Goal: Complete application form

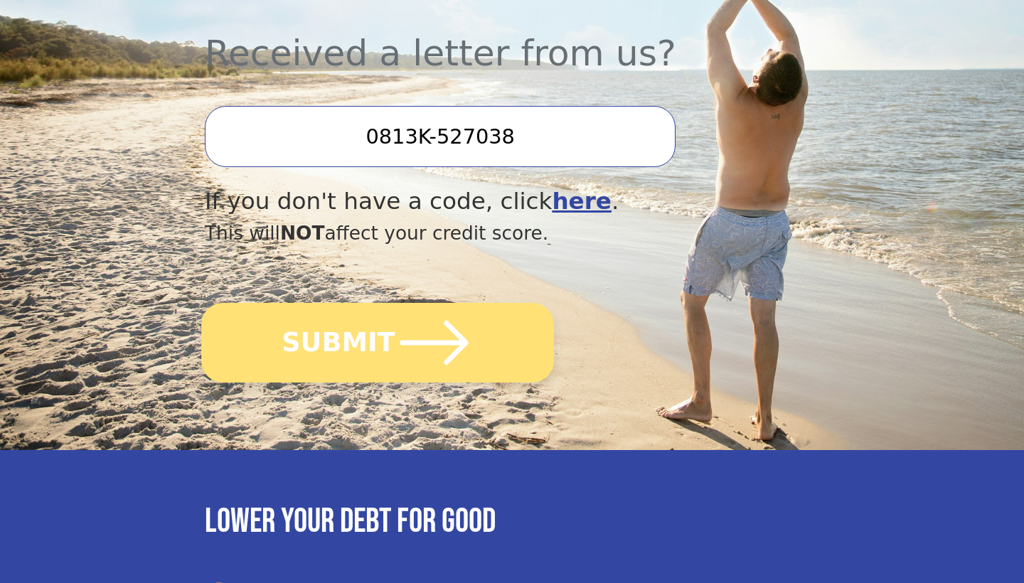
scroll to position [533, 0]
click at [373, 343] on button "SUBMIT" at bounding box center [377, 343] width 353 height 80
click at [341, 333] on button "SUBMIT" at bounding box center [377, 343] width 353 height 80
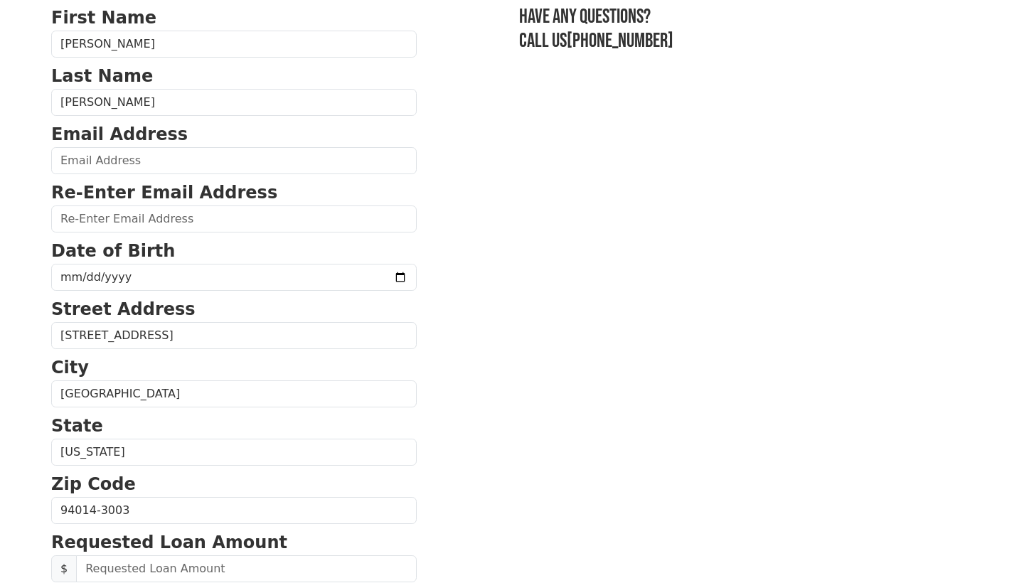
scroll to position [112, 0]
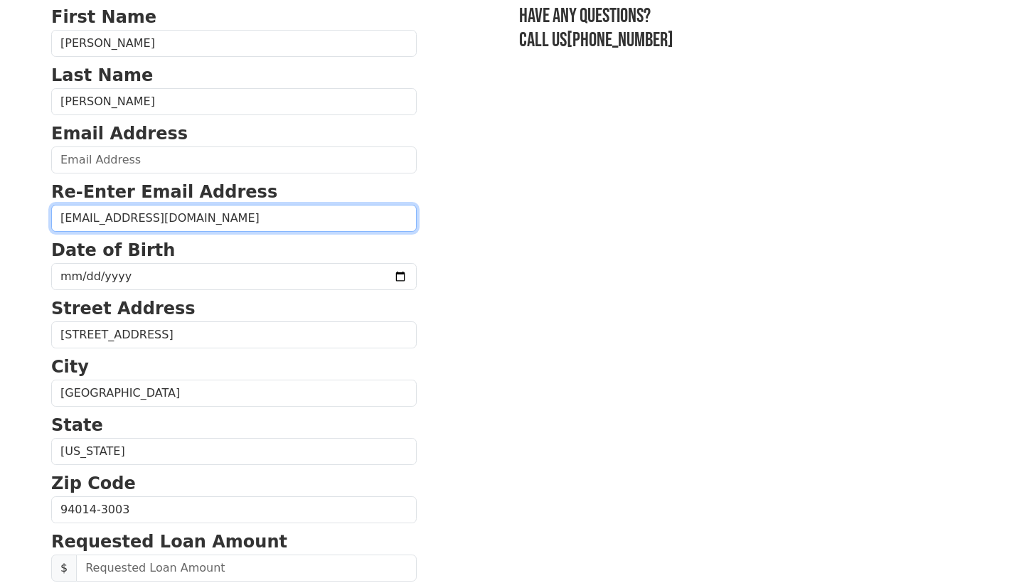
type input "[EMAIL_ADDRESS][DOMAIN_NAME]"
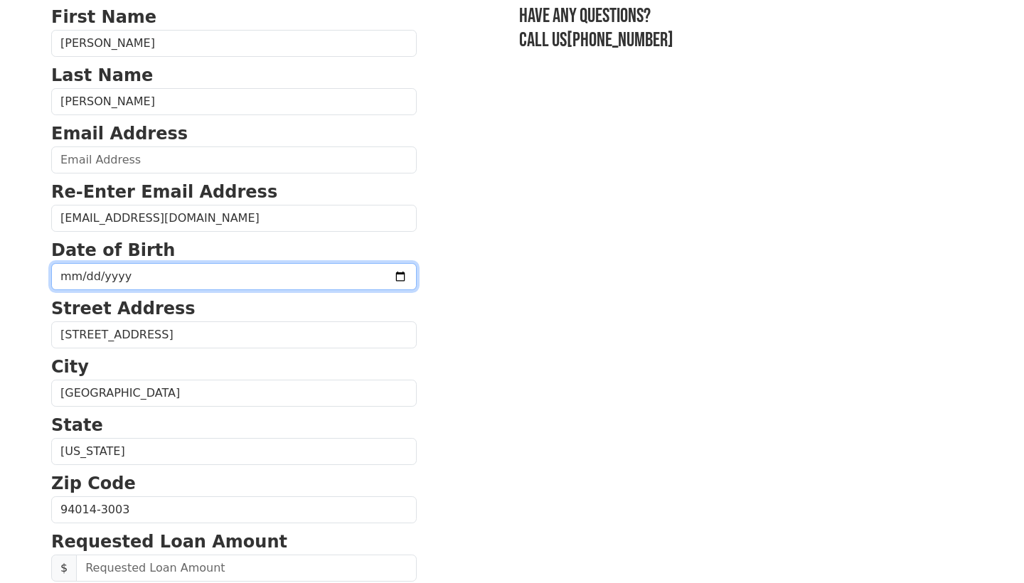
click at [77, 276] on input "date" at bounding box center [233, 276] width 365 height 27
click at [67, 277] on input "date" at bounding box center [233, 276] width 365 height 27
type input "[DATE]"
click at [192, 310] on p "Street Address" at bounding box center [233, 309] width 365 height 26
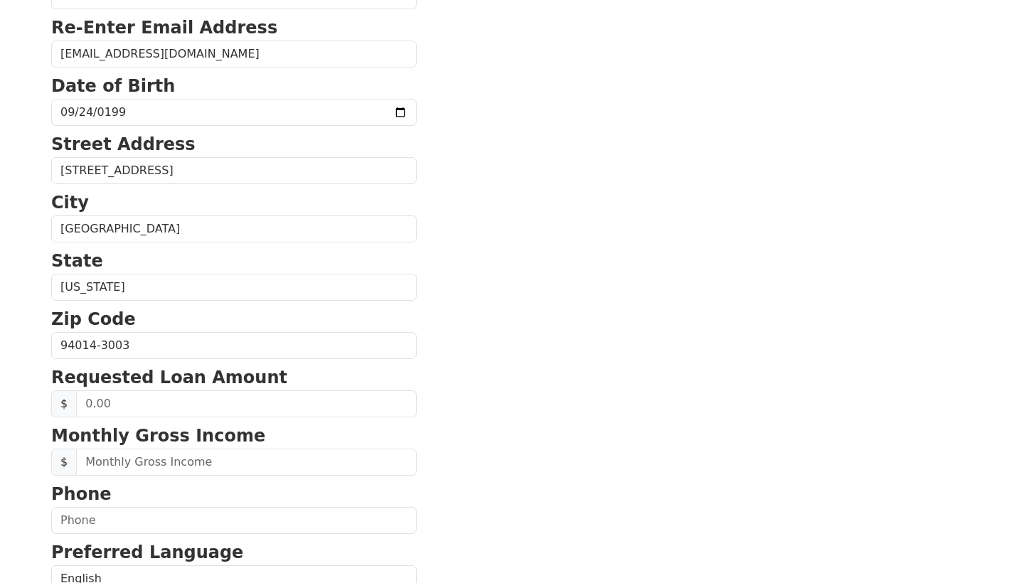
scroll to position [274, 0]
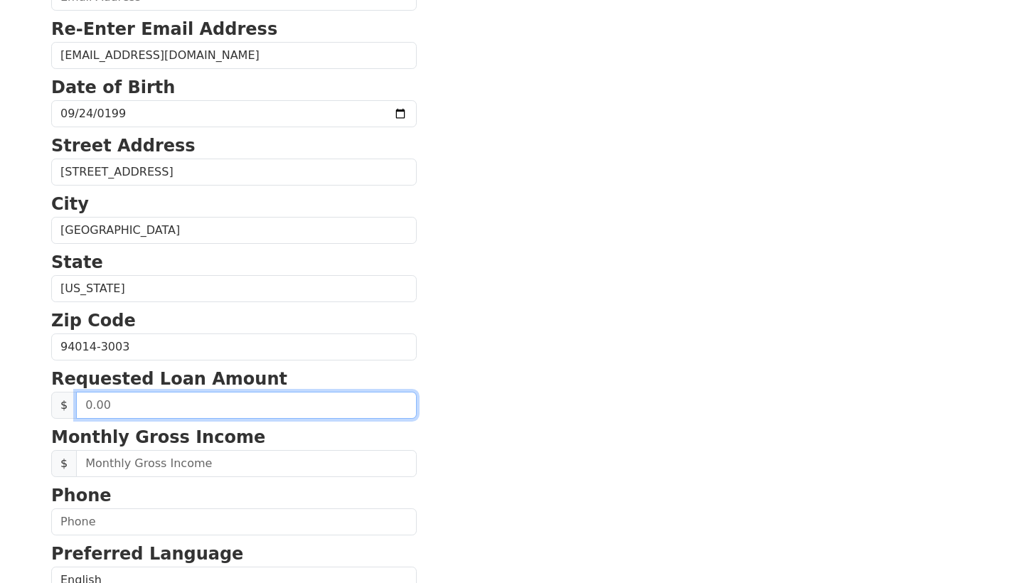
click at [146, 407] on input "text" at bounding box center [246, 405] width 341 height 27
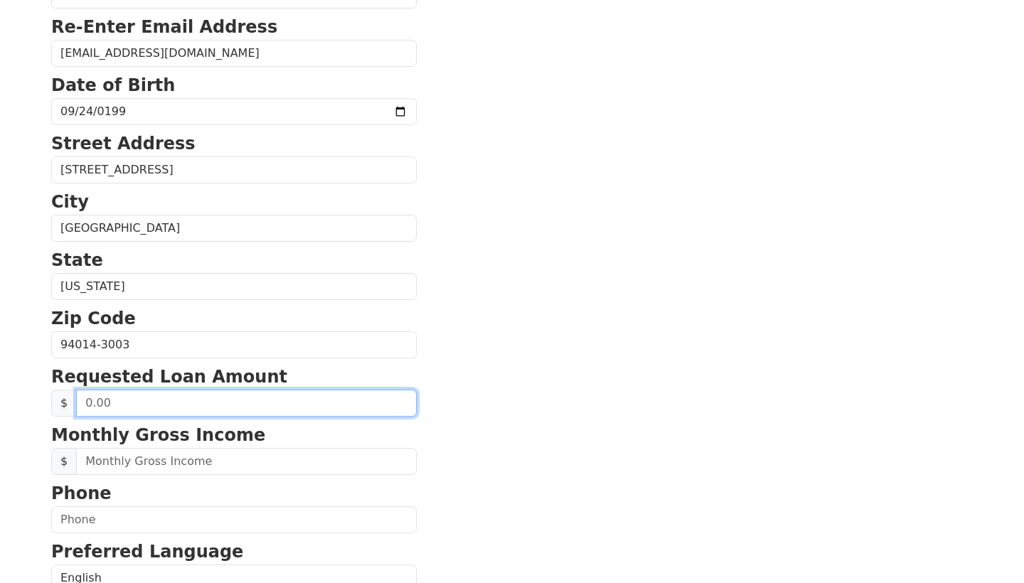
scroll to position [277, 0]
type input "4.00"
type input "22,000.00"
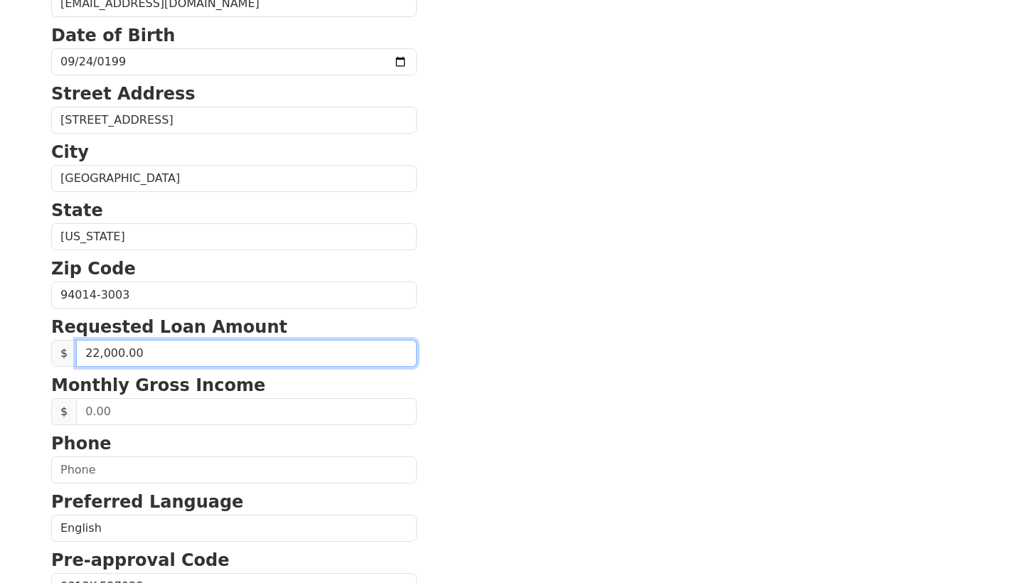
scroll to position [328, 0]
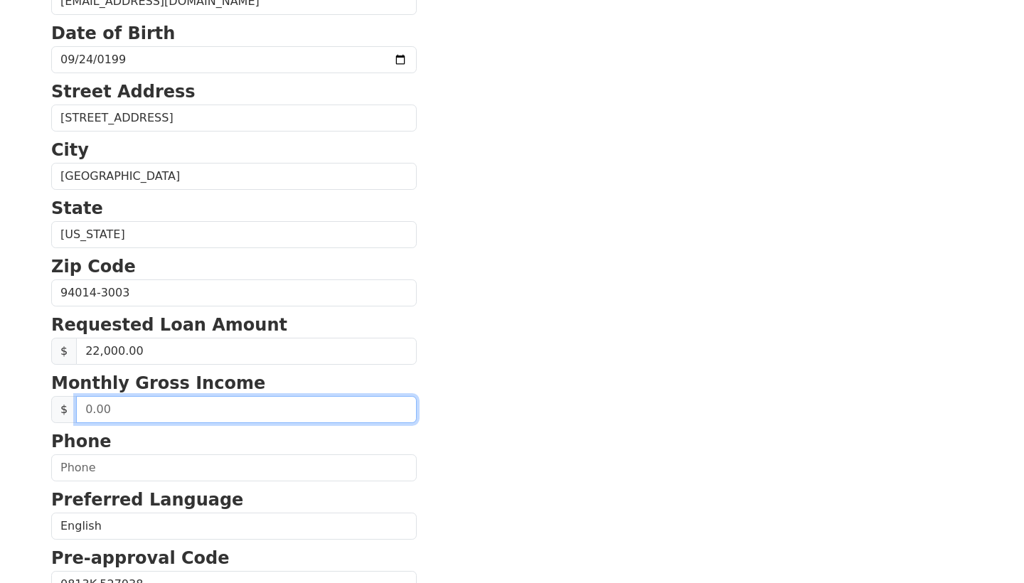
click at [173, 416] on input "text" at bounding box center [246, 409] width 341 height 27
type input "4.00"
type input "3,000.00"
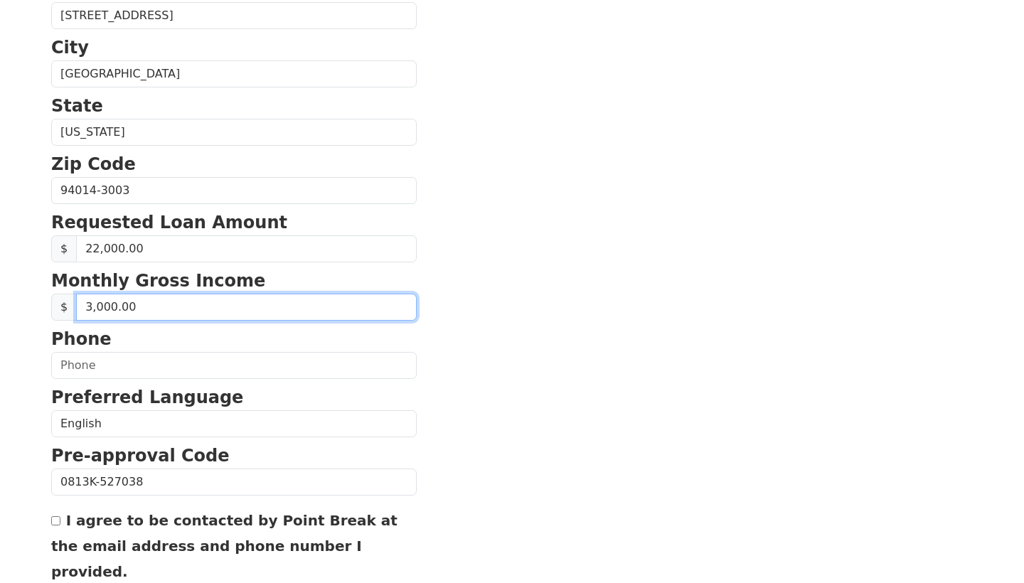
scroll to position [436, 0]
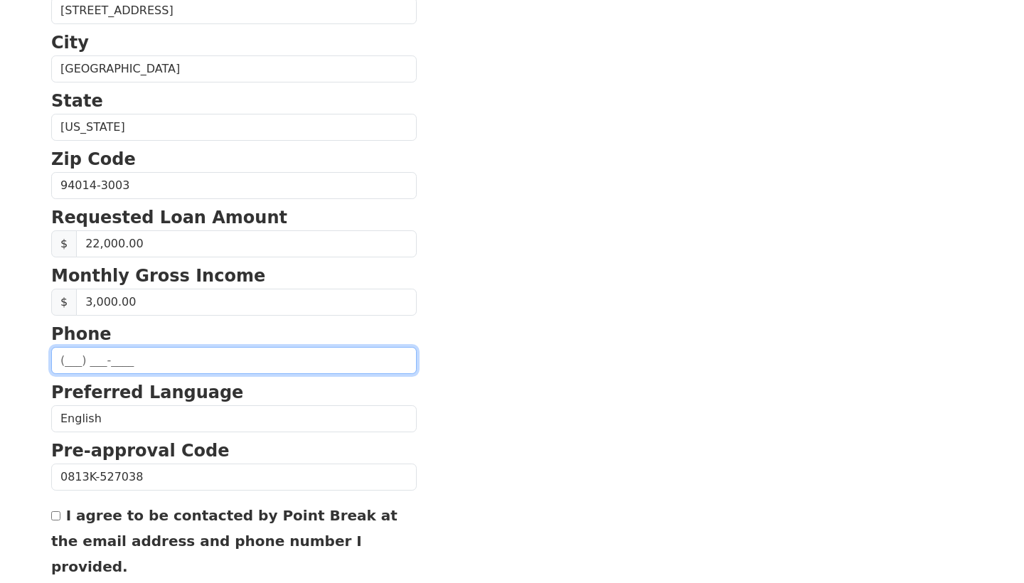
click at [63, 357] on input "text" at bounding box center [233, 360] width 365 height 27
type input "[PHONE_NUMBER]"
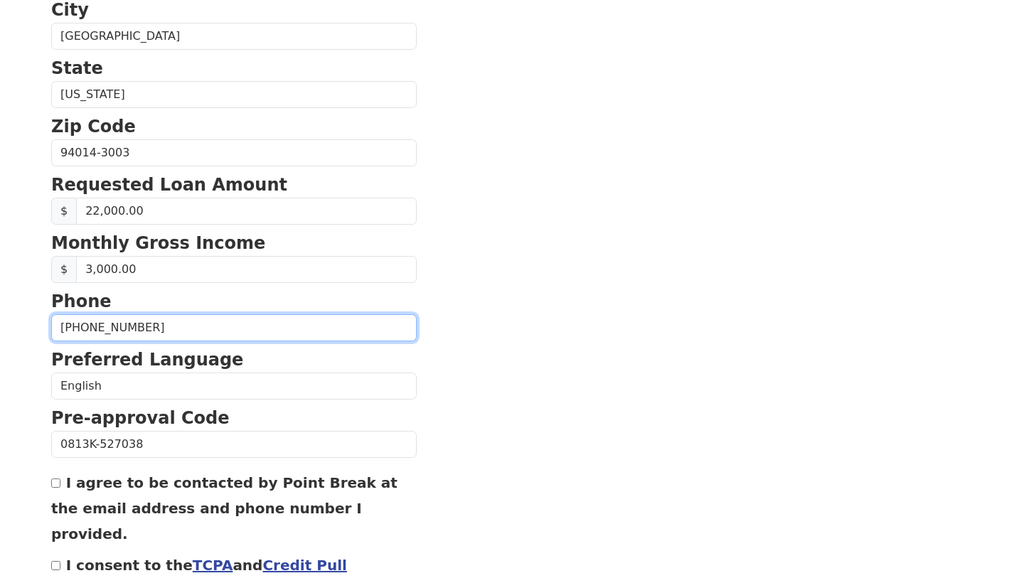
scroll to position [481, 0]
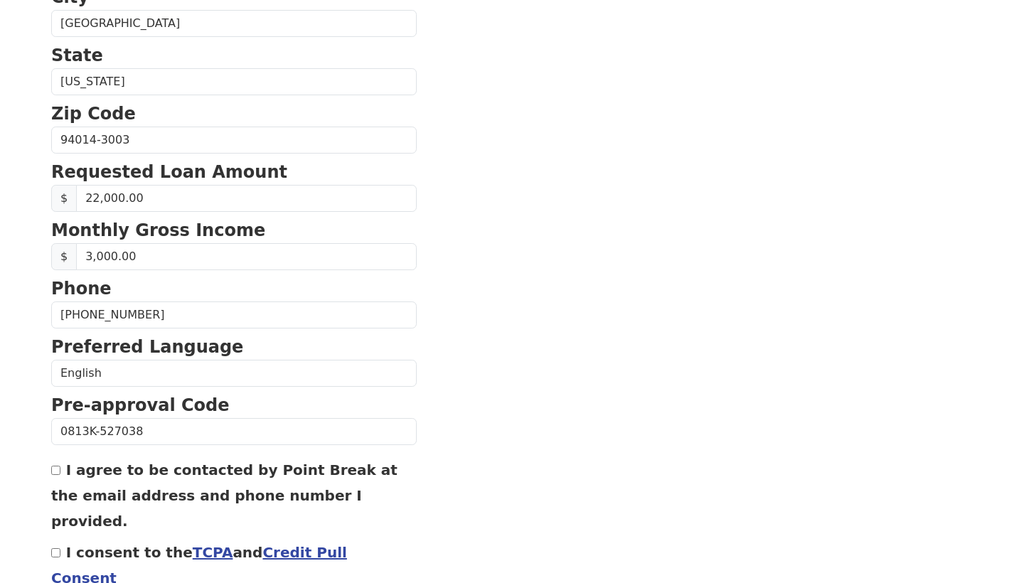
click at [69, 468] on label "I agree to be contacted by Point Break at the email address and phone number I …" at bounding box center [224, 495] width 346 height 68
click at [60, 468] on input "I agree to be contacted by Point Break at the email address and phone number I …" at bounding box center [55, 470] width 9 height 9
checkbox input "true"
click at [58, 539] on div "I consent to the TCPA and Credit Pull Consent" at bounding box center [233, 564] width 365 height 51
click at [55, 548] on input "I consent to the TCPA and Credit Pull Consent" at bounding box center [55, 552] width 9 height 9
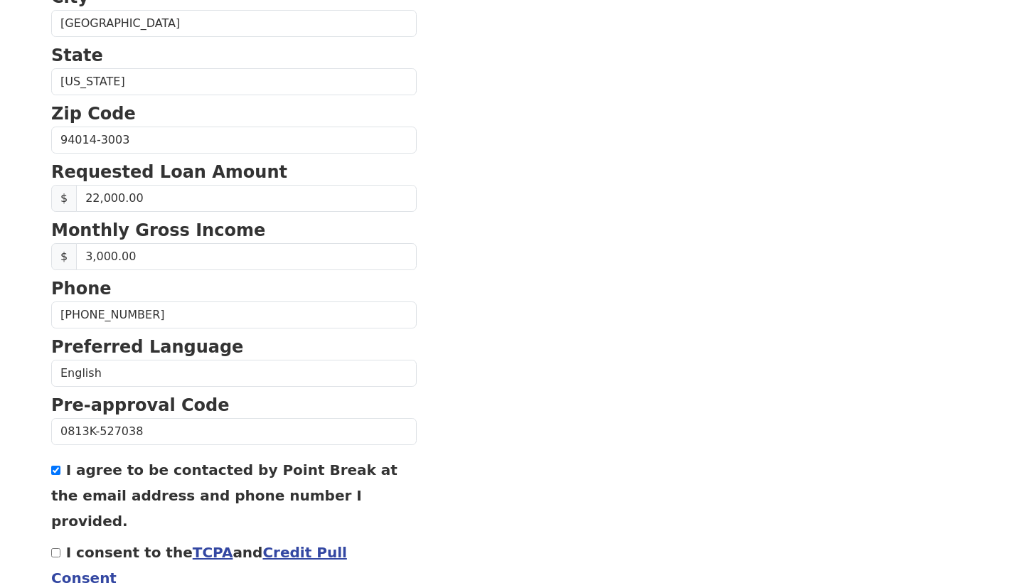
checkbox input "true"
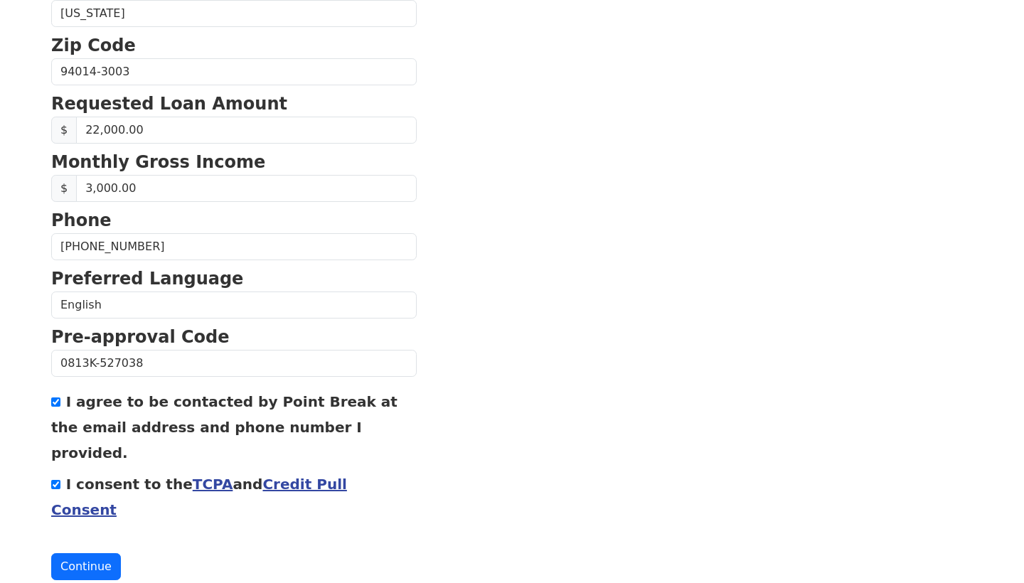
scroll to position [548, 0]
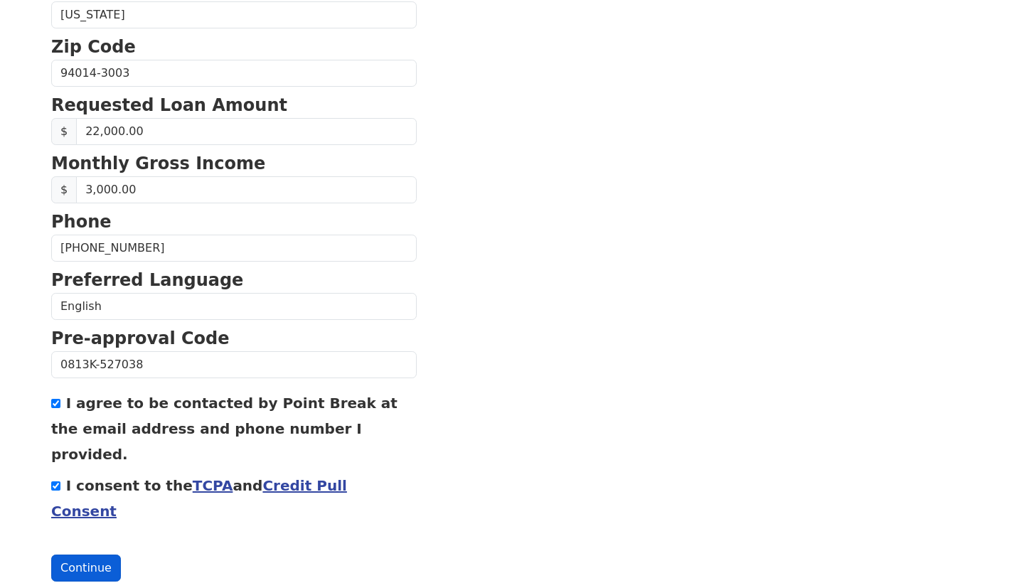
click at [93, 555] on button "Continue" at bounding box center [86, 568] width 70 height 27
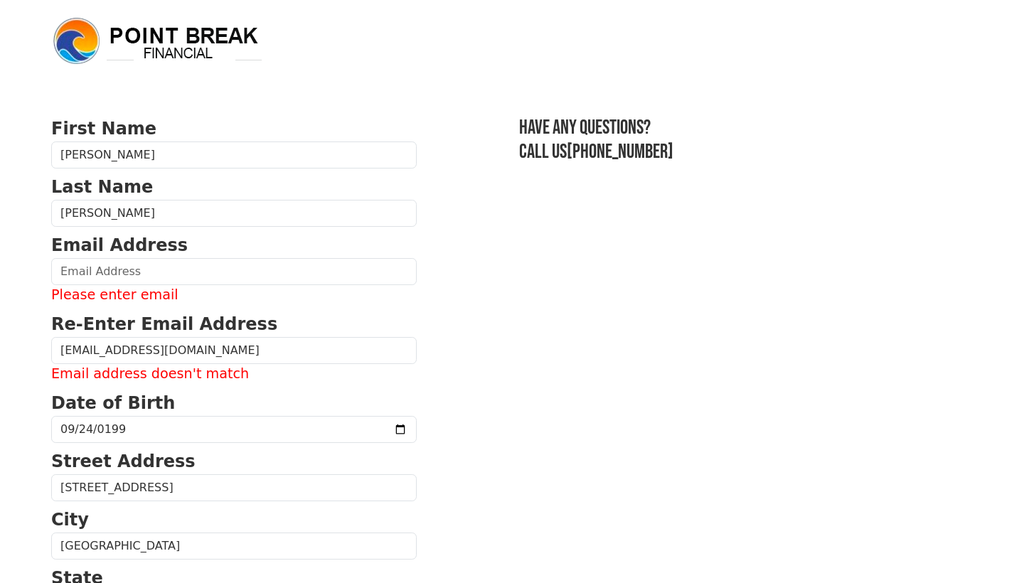
scroll to position [0, 0]
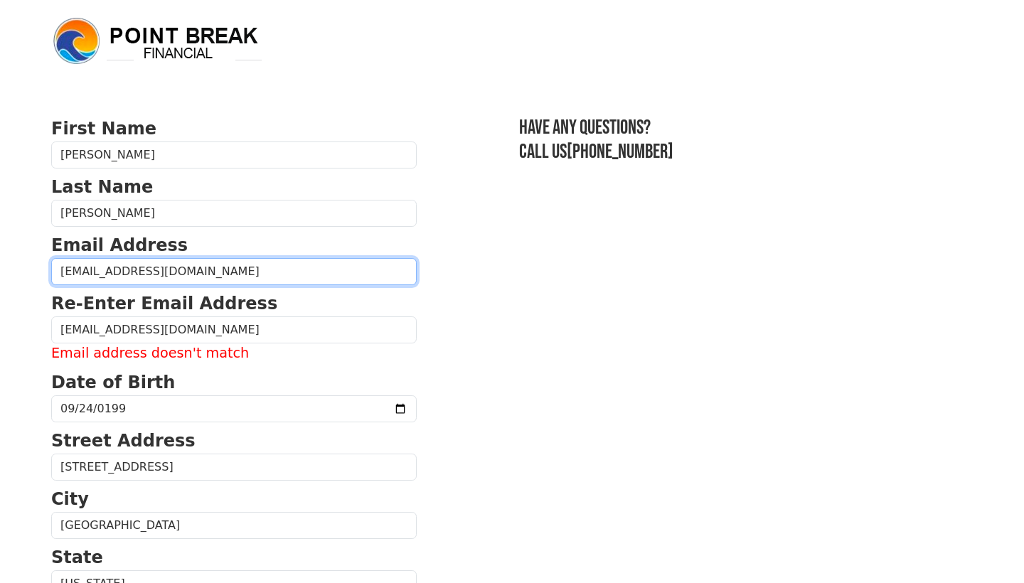
type input "[EMAIL_ADDRESS][DOMAIN_NAME]"
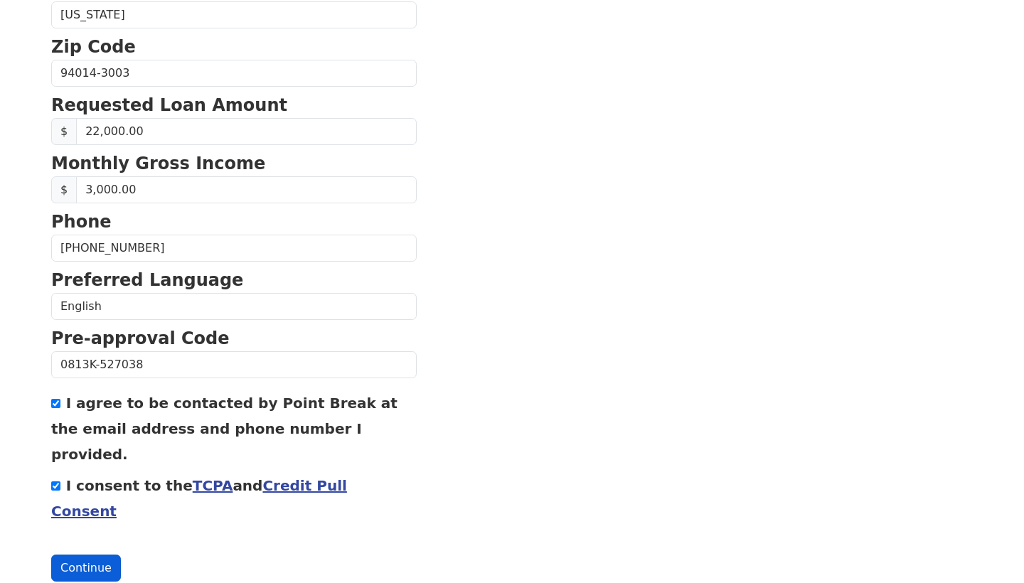
scroll to position [568, 0]
click at [97, 555] on button "Continue" at bounding box center [86, 568] width 70 height 27
click at [89, 555] on button "Continue" at bounding box center [86, 568] width 70 height 27
click at [91, 555] on button "Continue" at bounding box center [86, 568] width 70 height 27
click at [95, 539] on div "First Name [PERSON_NAME] Last Name [PERSON_NAME] Email Address [EMAIL_ADDRESS][…" at bounding box center [512, 33] width 938 height 1202
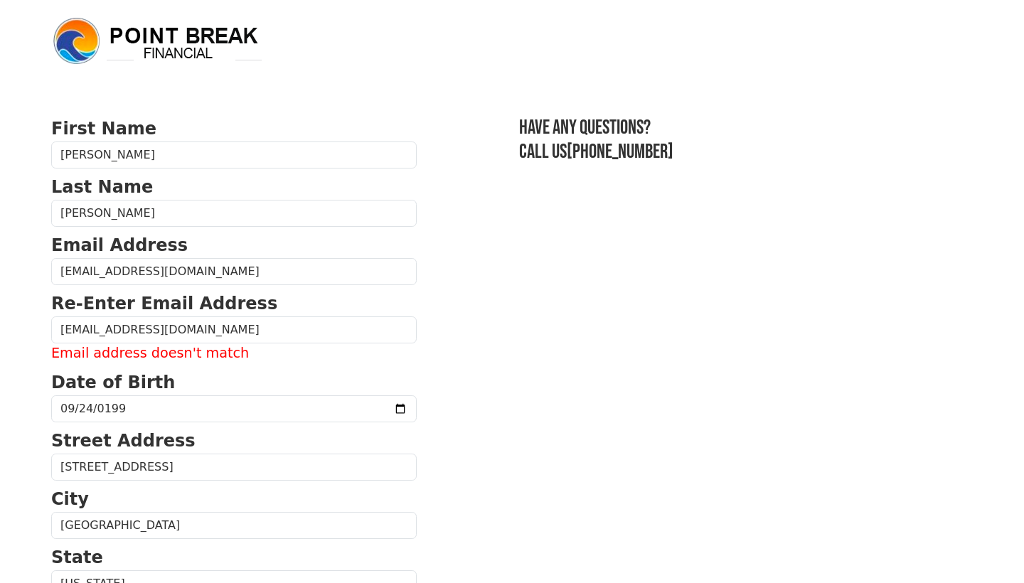
scroll to position [0, 0]
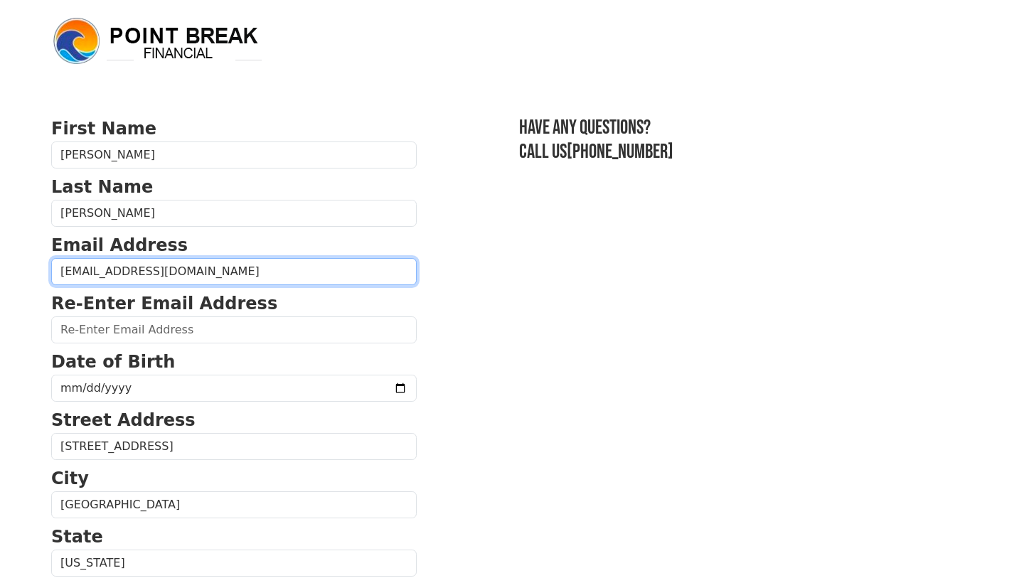
type input "[EMAIL_ADDRESS][DOMAIN_NAME]"
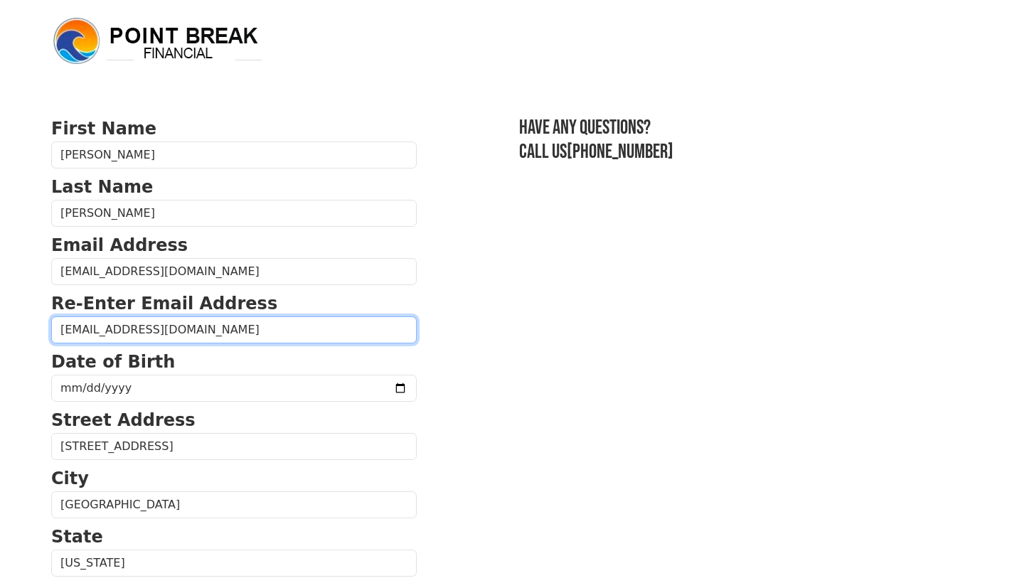
type input "[EMAIL_ADDRESS][DOMAIN_NAME]"
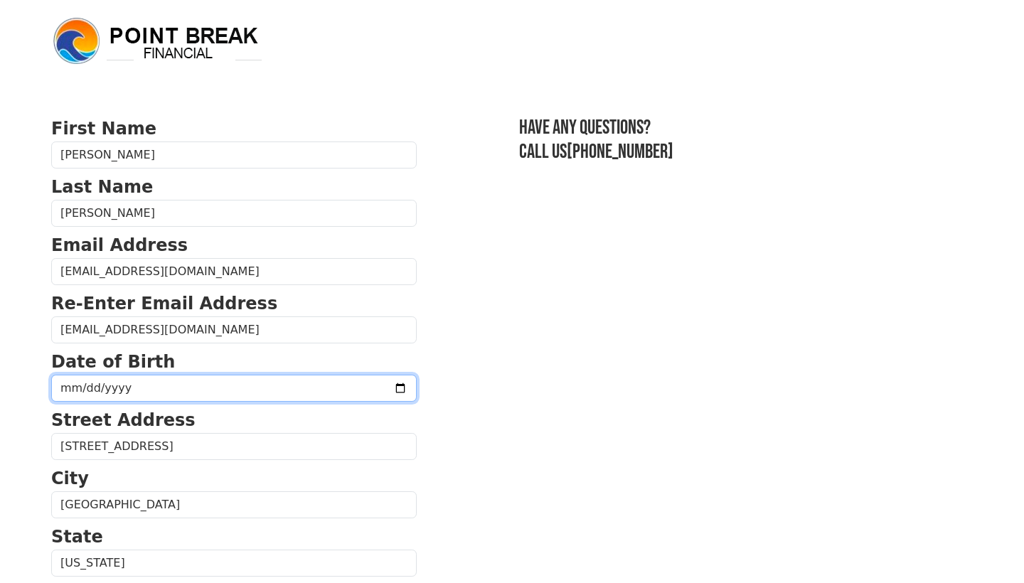
click at [65, 387] on input "date" at bounding box center [233, 388] width 365 height 27
click at [61, 388] on input "date" at bounding box center [233, 388] width 365 height 27
click at [85, 387] on input "date" at bounding box center [233, 388] width 365 height 27
click at [108, 387] on input "date" at bounding box center [233, 388] width 365 height 27
type input "[DATE]"
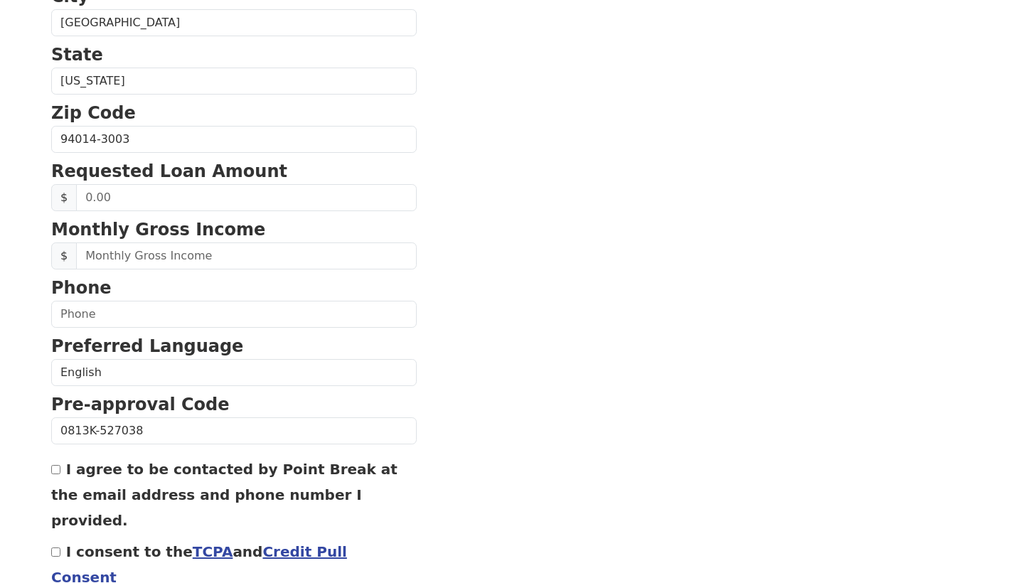
scroll to position [485, 0]
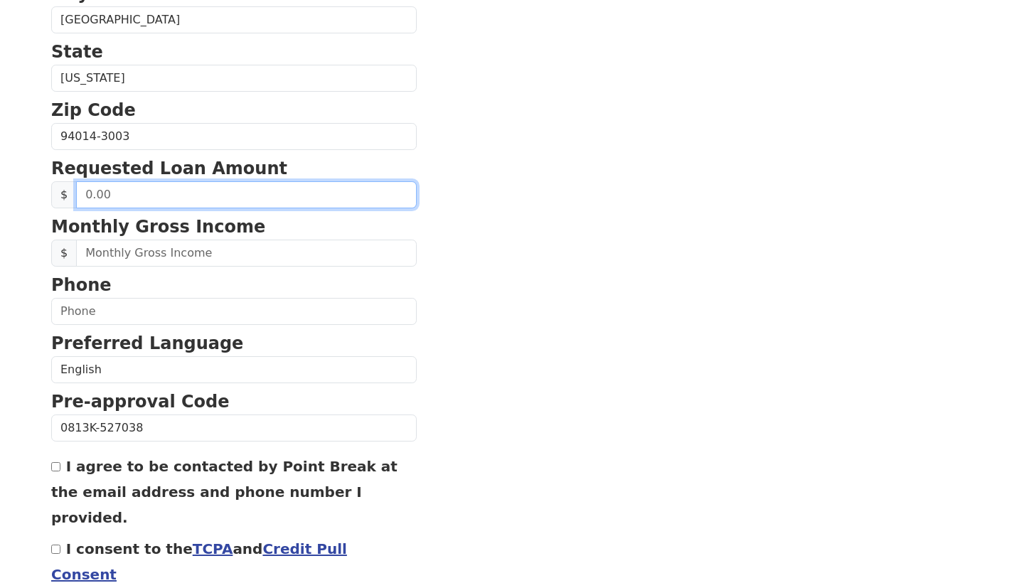
click at [176, 194] on input "text" at bounding box center [246, 194] width 341 height 27
type input "22,000.00"
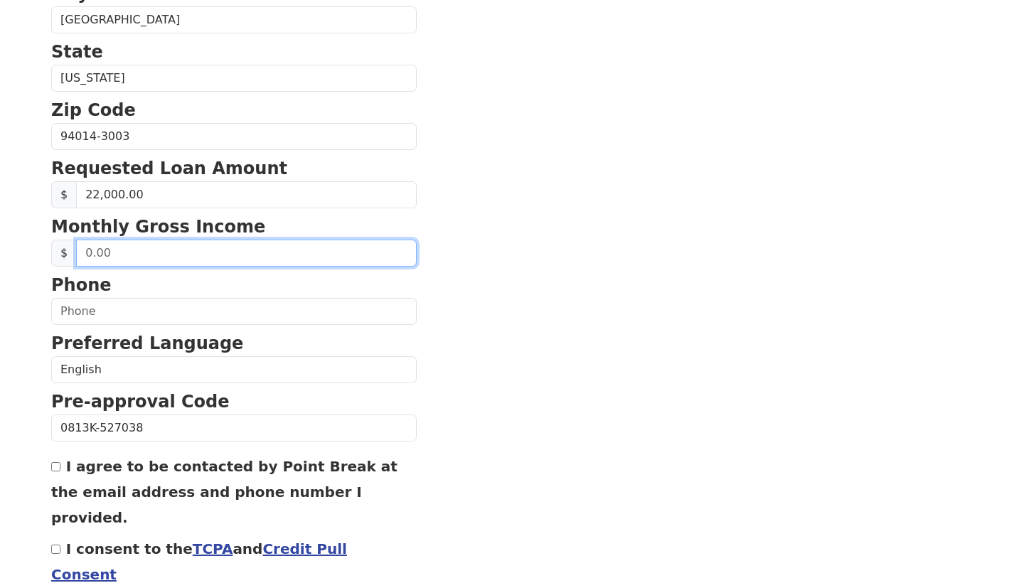
click at [168, 257] on input "text" at bounding box center [246, 253] width 341 height 27
type input "4,000.00"
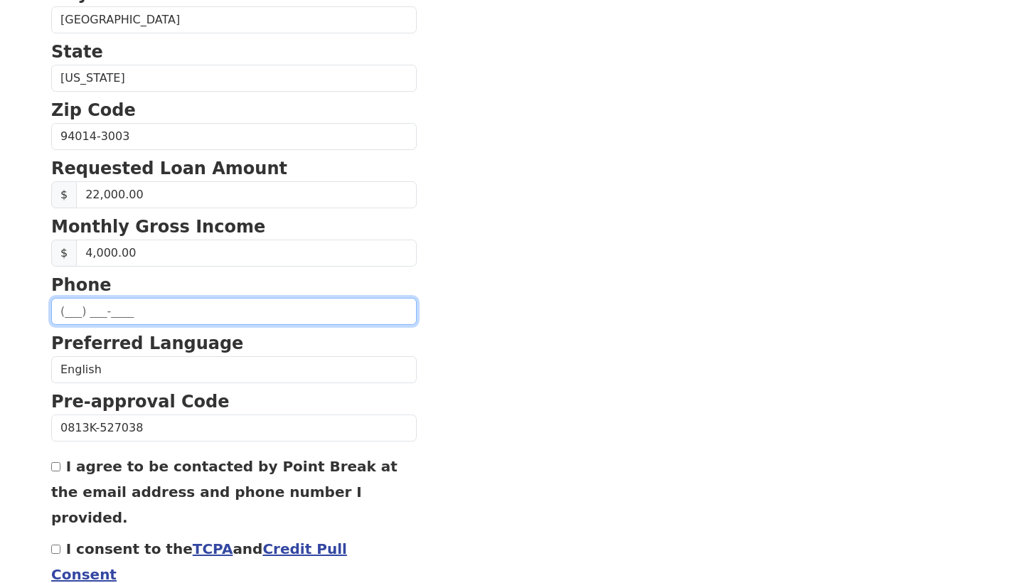
click at [63, 314] on input "text" at bounding box center [233, 311] width 365 height 27
type input "[PHONE_NUMBER]"
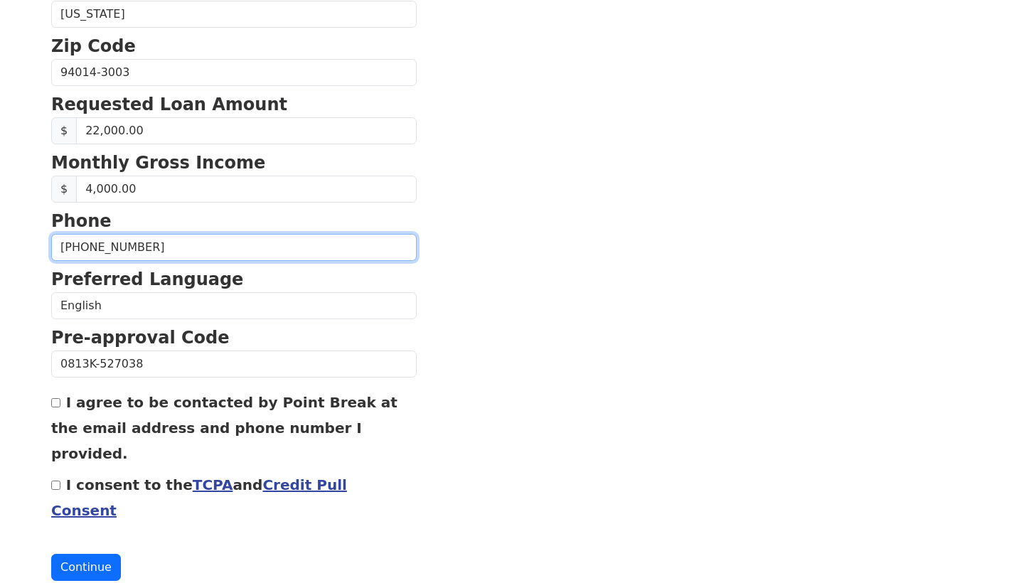
scroll to position [548, 0]
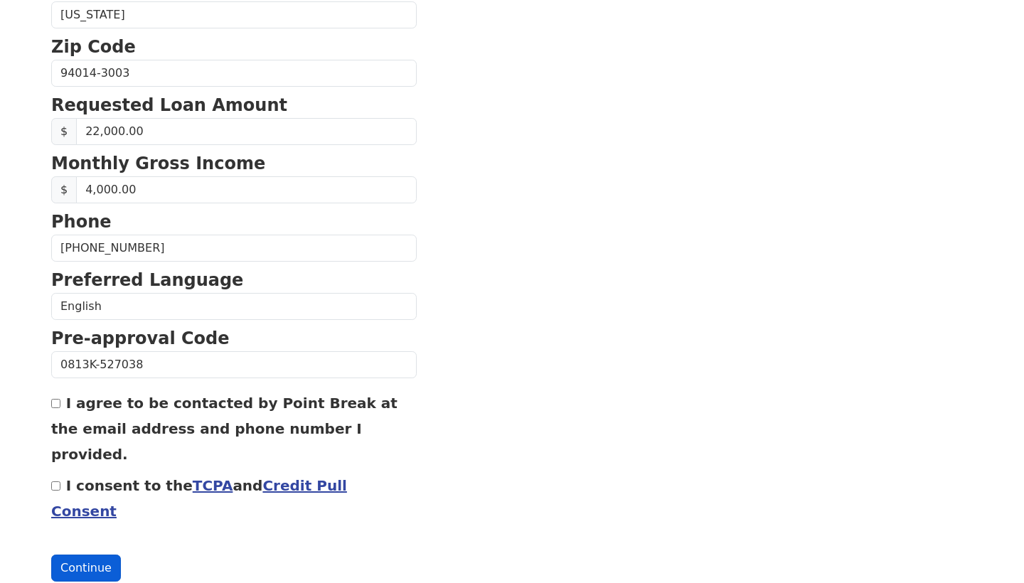
click at [68, 555] on button "Continue" at bounding box center [86, 568] width 70 height 27
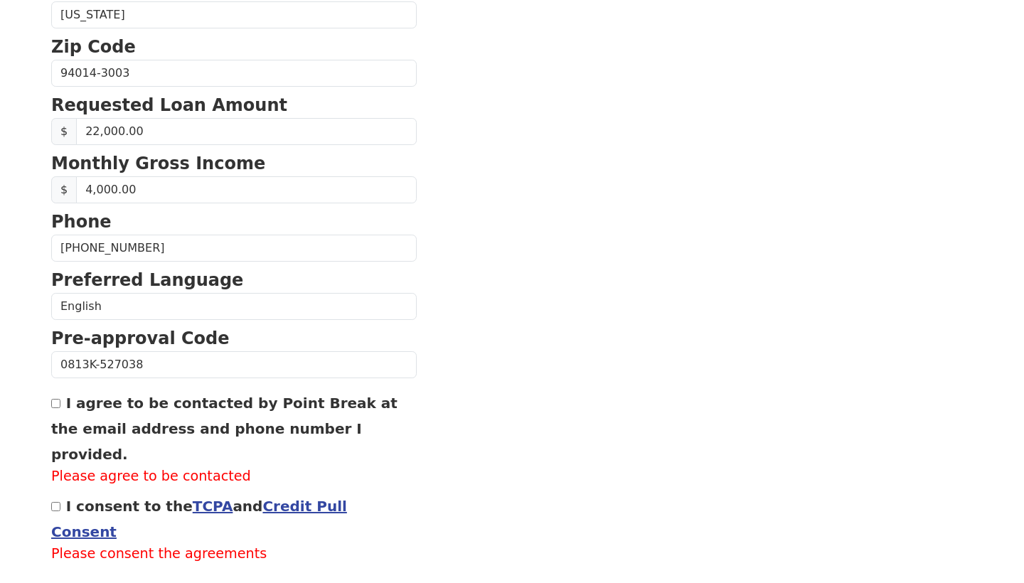
click at [58, 408] on input "I agree to be contacted by Point Break at the email address and phone number I …" at bounding box center [55, 403] width 9 height 9
checkbox input "true"
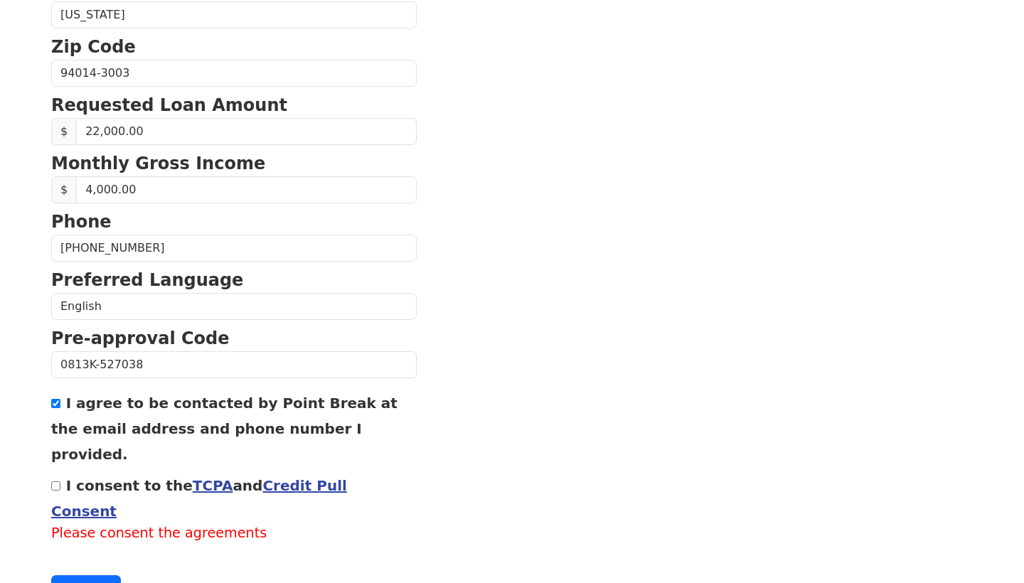
click at [56, 481] on input "I consent to the TCPA and Credit Pull Consent" at bounding box center [55, 485] width 9 height 9
checkbox input "true"
click at [69, 555] on button "Continue" at bounding box center [86, 568] width 70 height 27
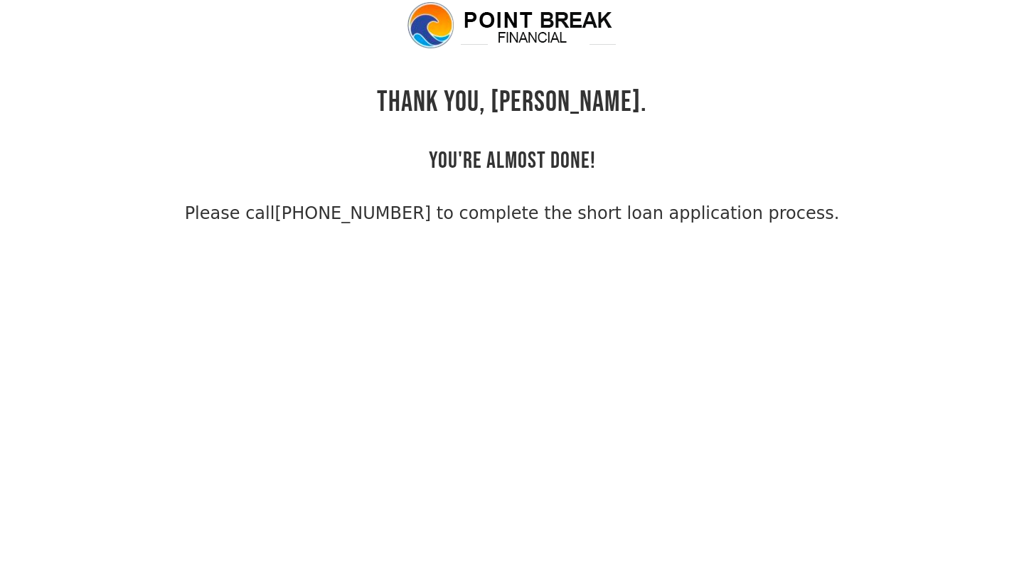
scroll to position [34, 0]
